Goal: Information Seeking & Learning: Learn about a topic

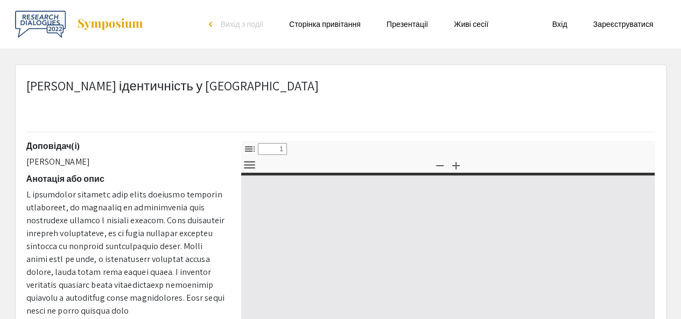
select select "custom"
type input "0"
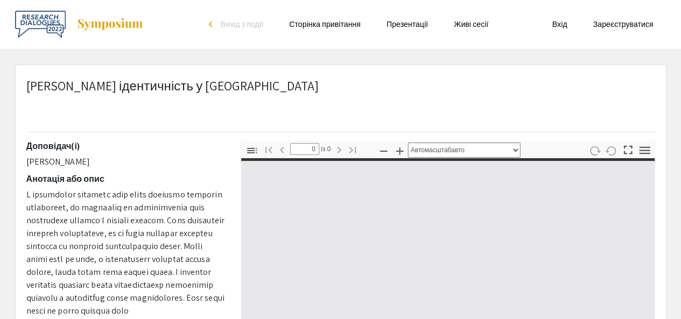
select select "custom"
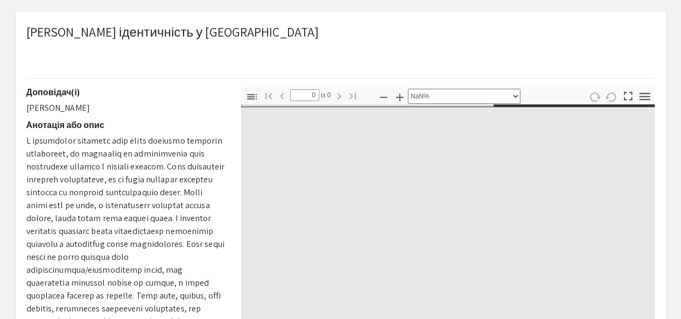
type input "1"
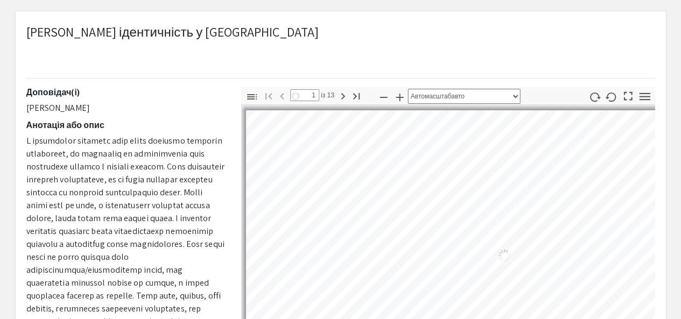
select select "auto"
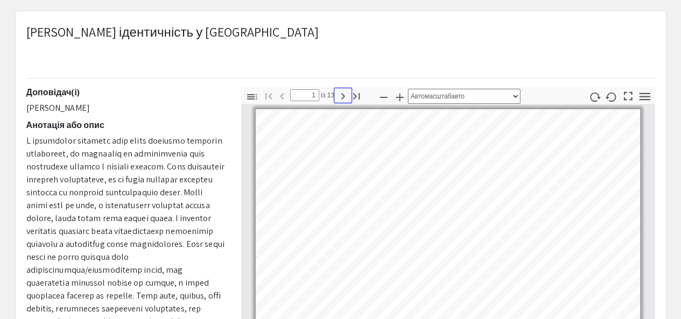
click at [343, 93] on icon "button" at bounding box center [342, 96] width 13 height 13
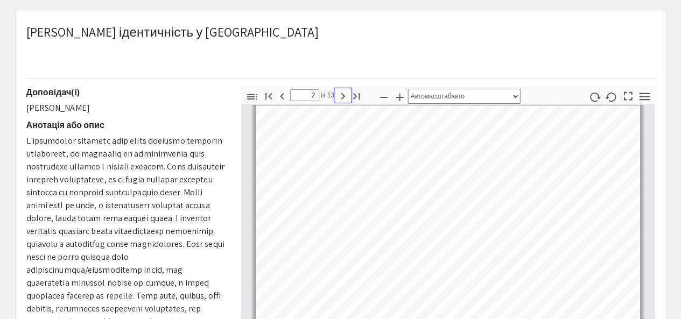
click at [343, 93] on icon "button" at bounding box center [342, 96] width 13 height 13
click at [338, 96] on icon "button" at bounding box center [342, 96] width 13 height 13
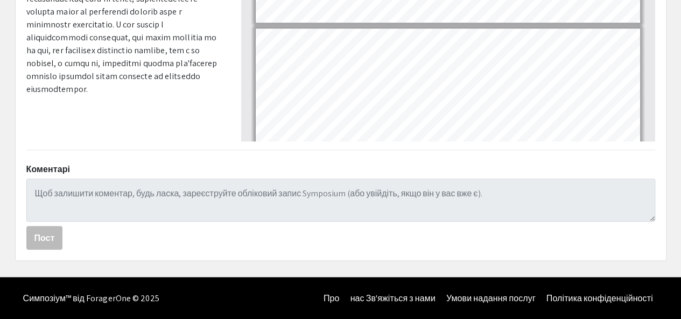
scroll to position [47, 0]
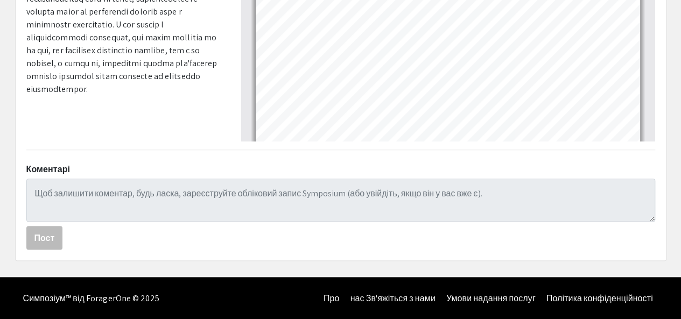
type input "1"
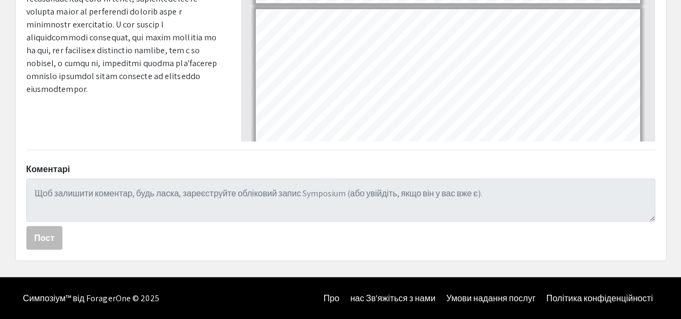
scroll to position [0, 0]
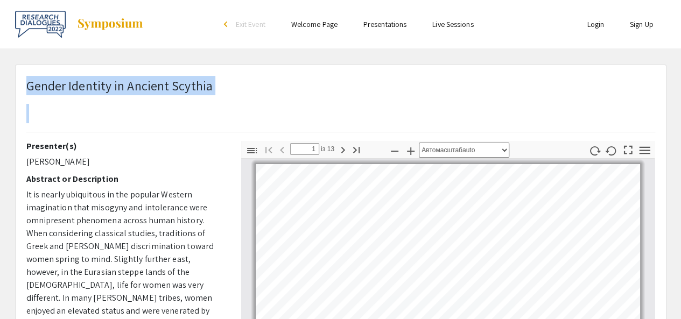
drag, startPoint x: 29, startPoint y: 87, endPoint x: 179, endPoint y: 97, distance: 150.0
click at [179, 97] on h1 "Gender Identity in Ancient Scythia" at bounding box center [119, 99] width 186 height 47
copy p "Gender Identity in Ancient Scythia"
